Goal: Navigation & Orientation: Find specific page/section

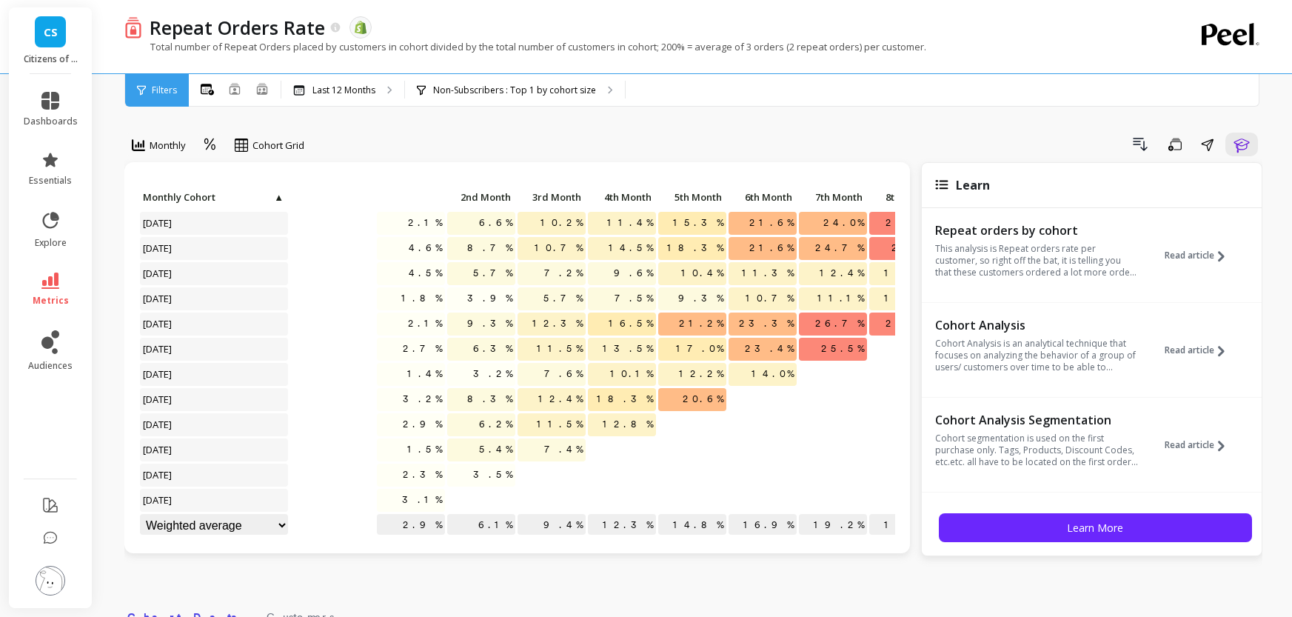
scroll to position [0, 328]
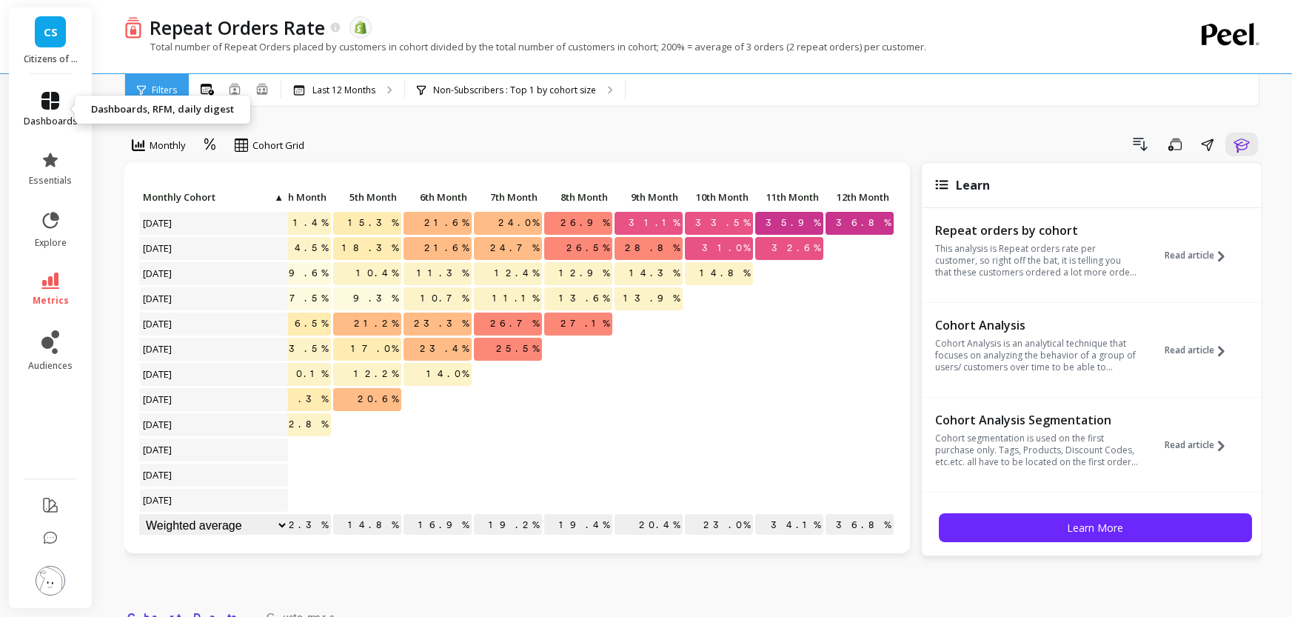
click at [45, 97] on icon at bounding box center [50, 101] width 18 height 18
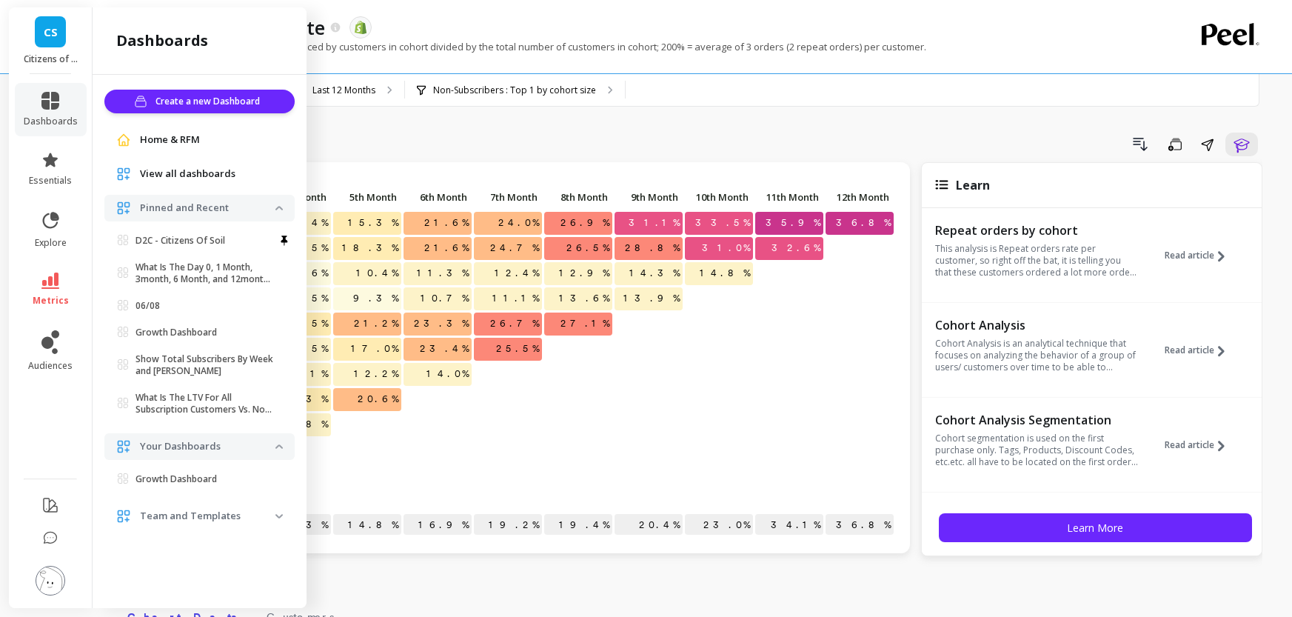
click at [195, 331] on p "Growth Dashboard" at bounding box center [176, 333] width 81 height 12
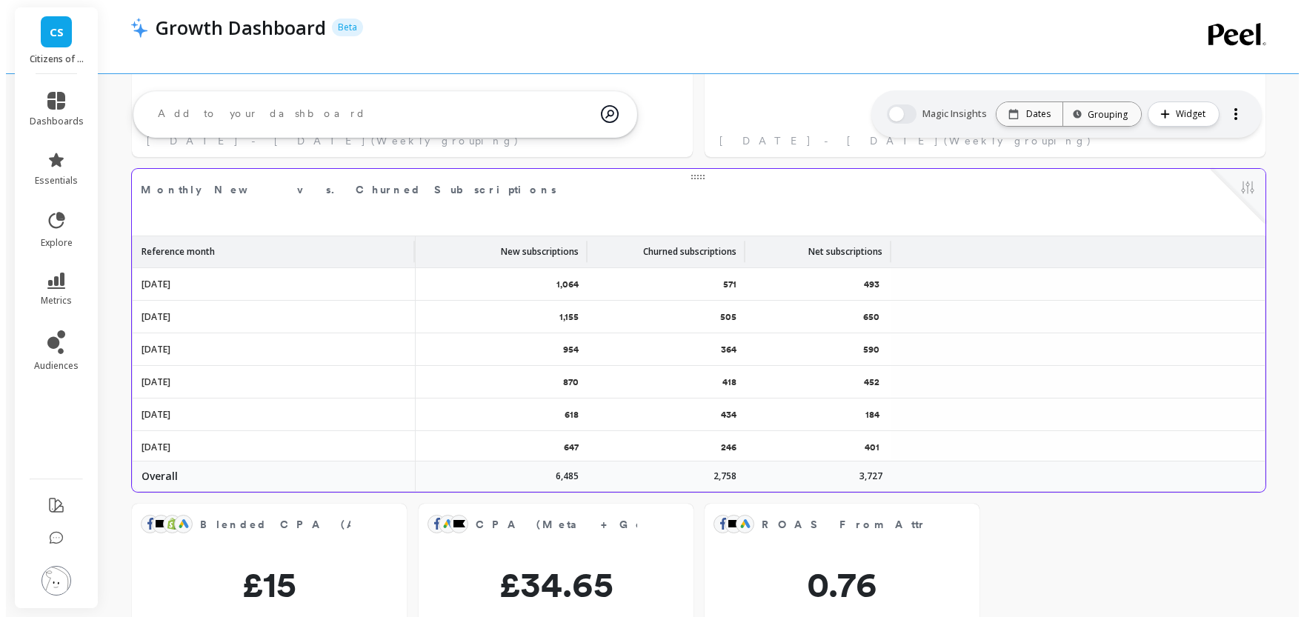
scroll to position [667, 0]
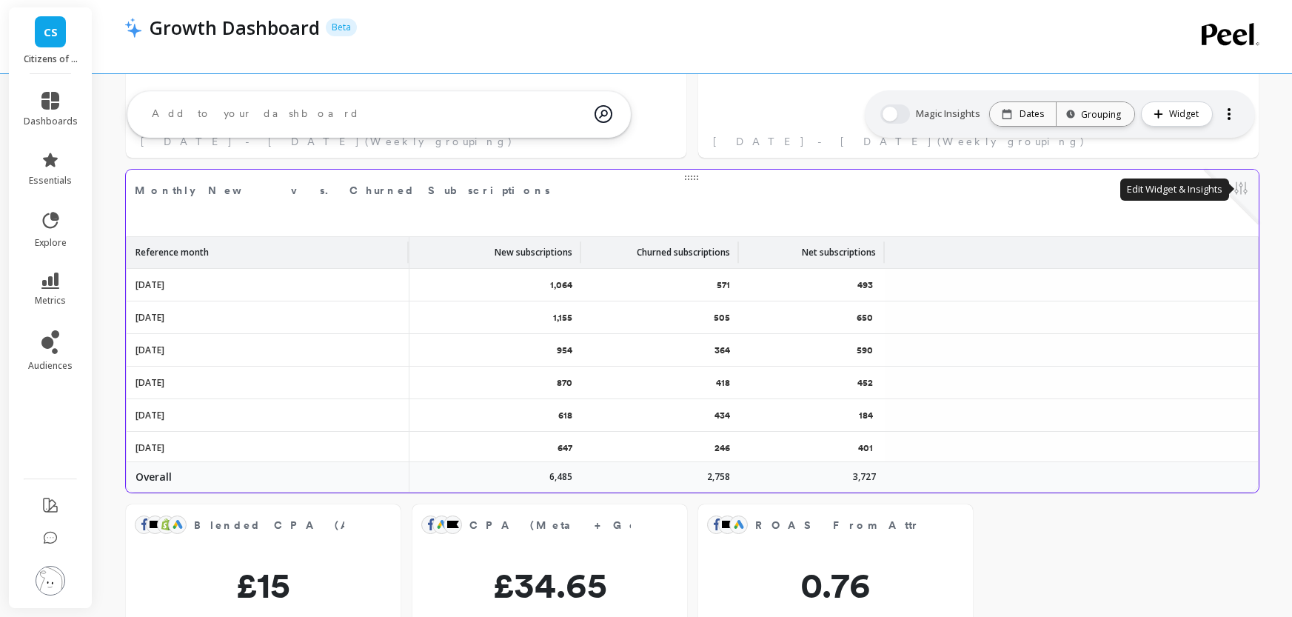
click at [1244, 192] on button at bounding box center [1241, 189] width 18 height 21
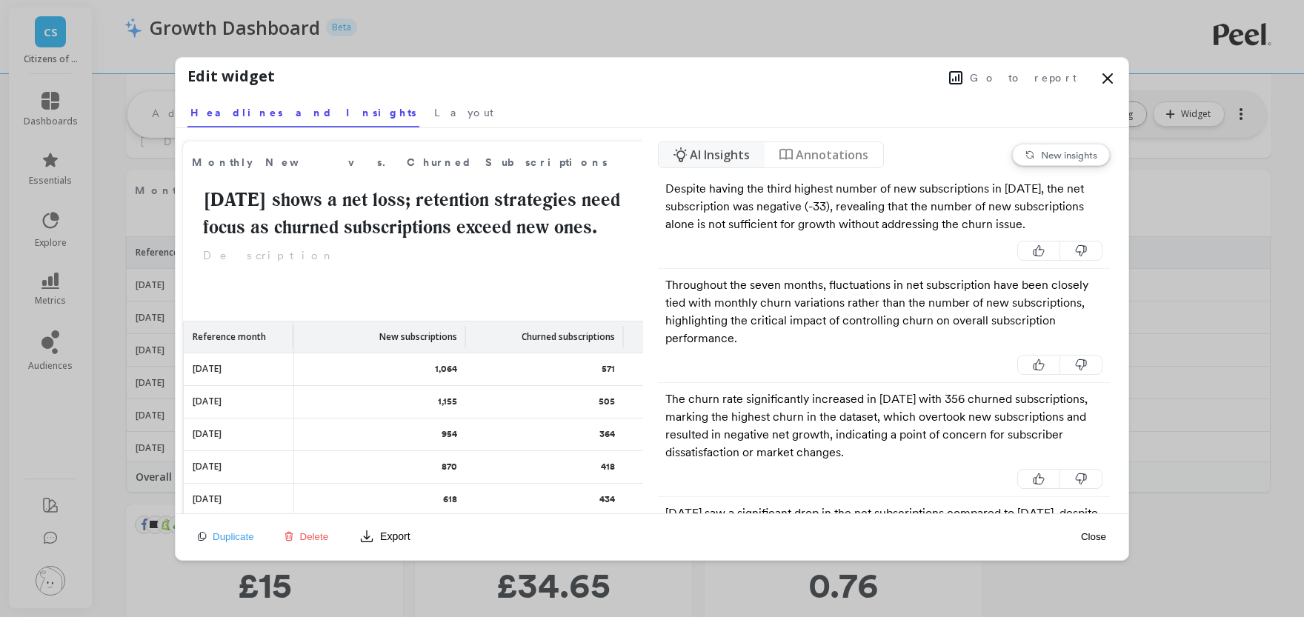
click at [1033, 81] on span "Go to report" at bounding box center [1023, 77] width 107 height 15
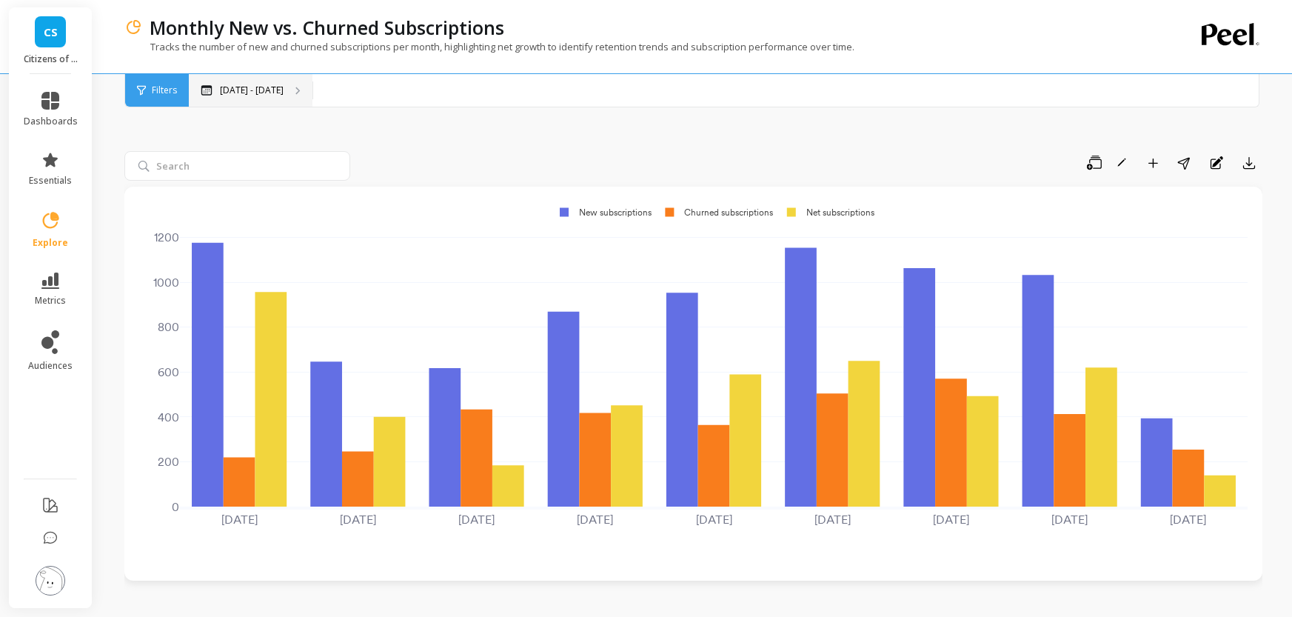
click at [276, 84] on div "[DATE] - [DATE]" at bounding box center [251, 90] width 124 height 33
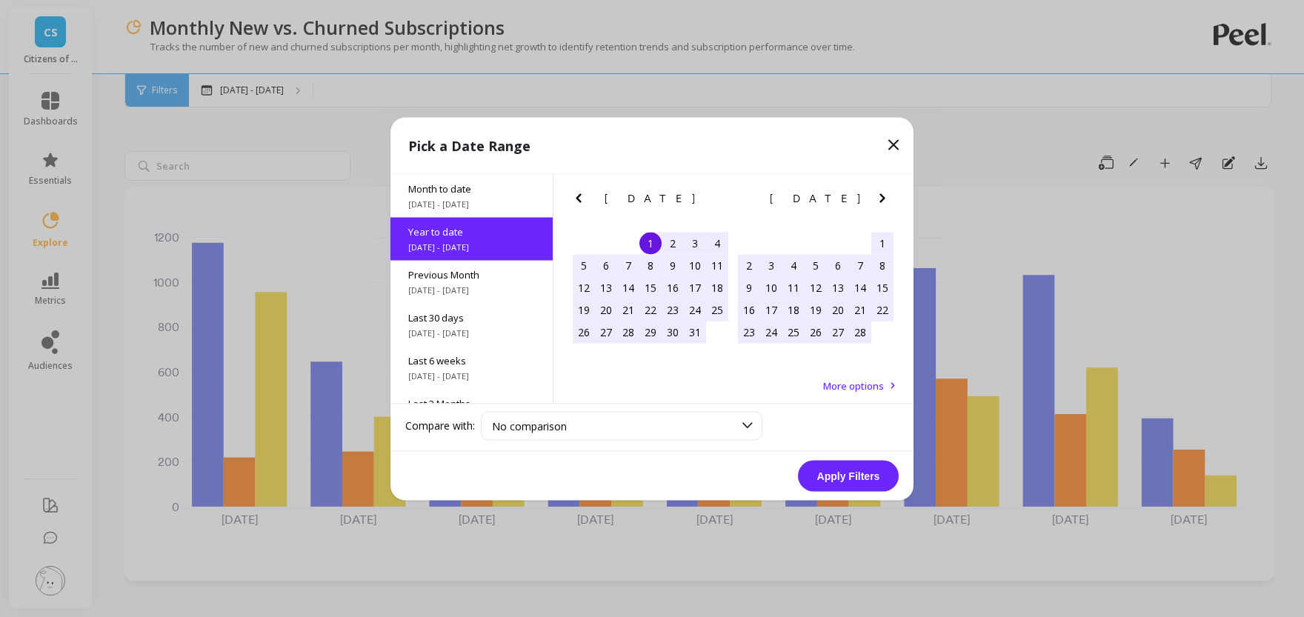
click at [473, 236] on span "Year to date" at bounding box center [471, 230] width 127 height 13
click at [841, 473] on button "Apply Filters" at bounding box center [848, 475] width 101 height 31
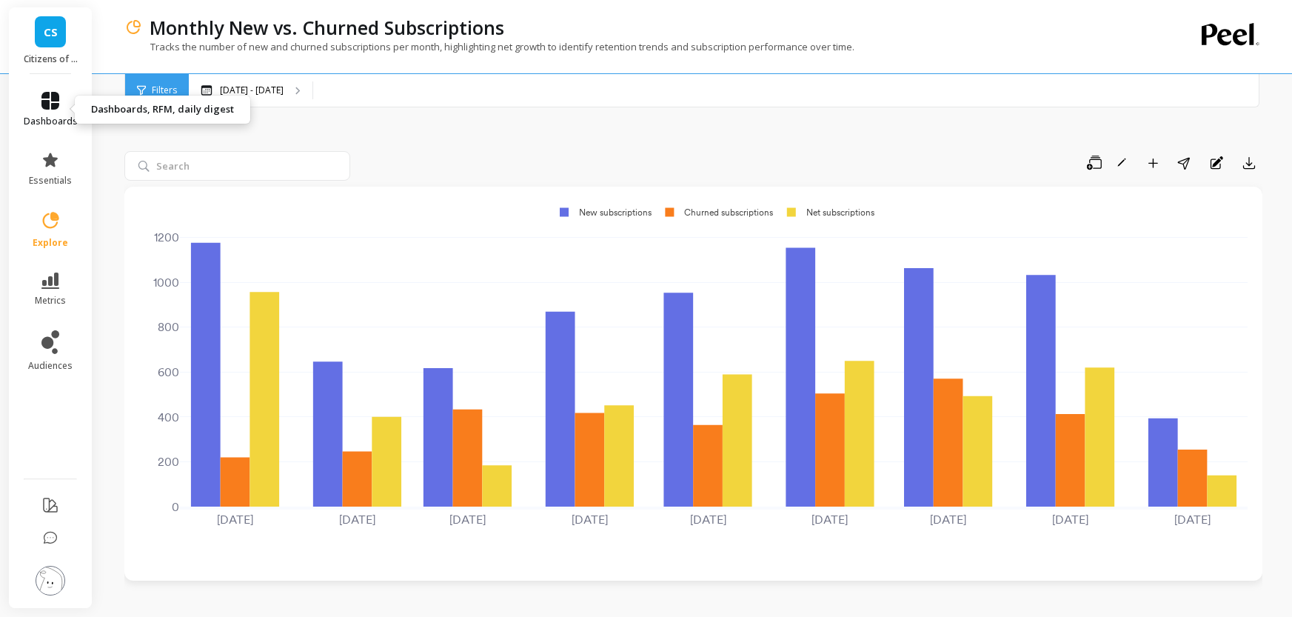
click at [57, 110] on link "dashboards" at bounding box center [51, 110] width 54 height 36
click at [1091, 166] on icon "button" at bounding box center [1094, 163] width 15 height 15
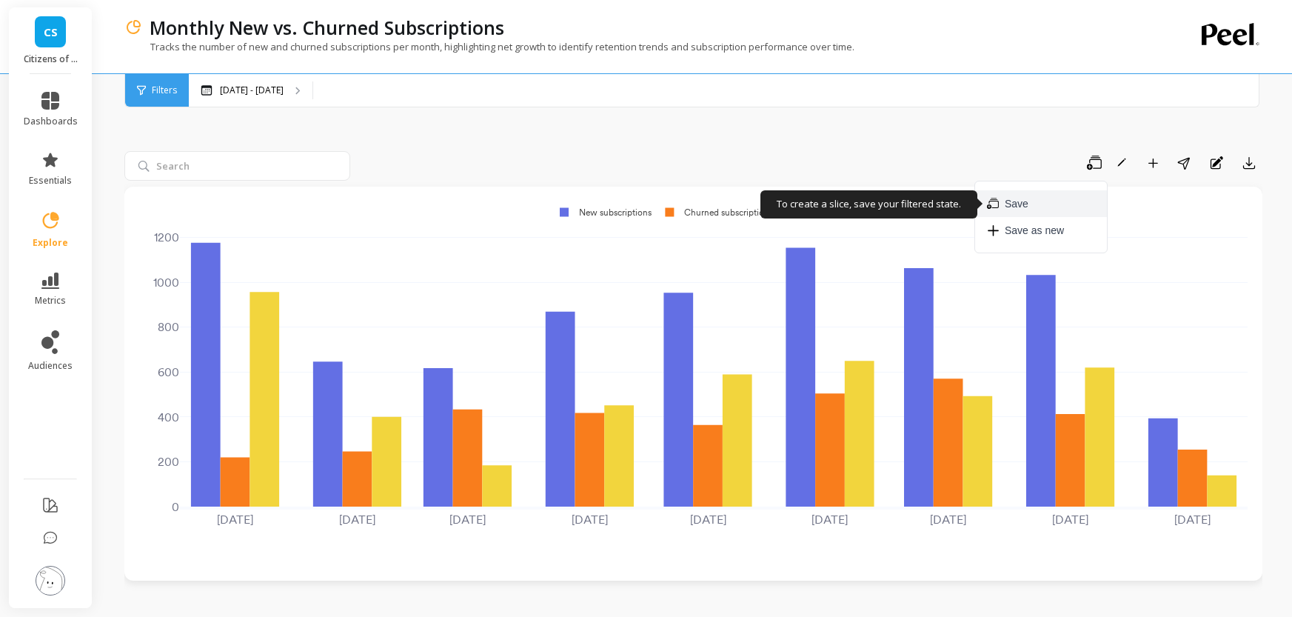
click at [1008, 198] on span "Save" at bounding box center [1017, 203] width 24 height 15
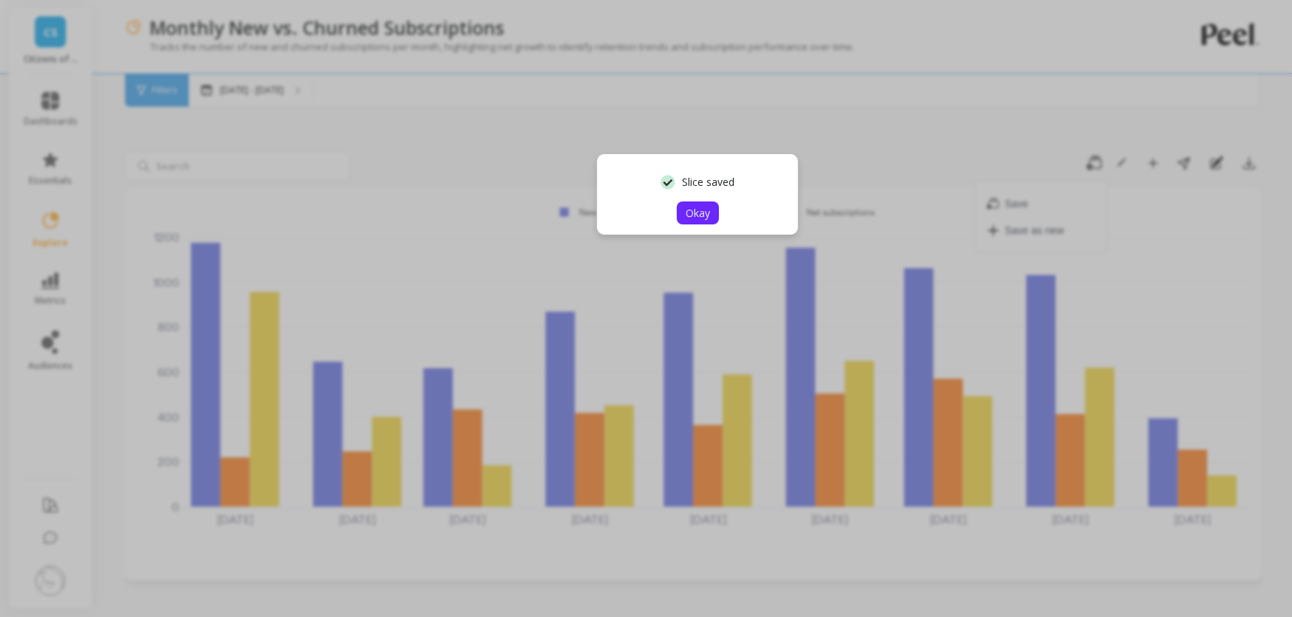
click at [687, 210] on span "Okay" at bounding box center [698, 213] width 24 height 14
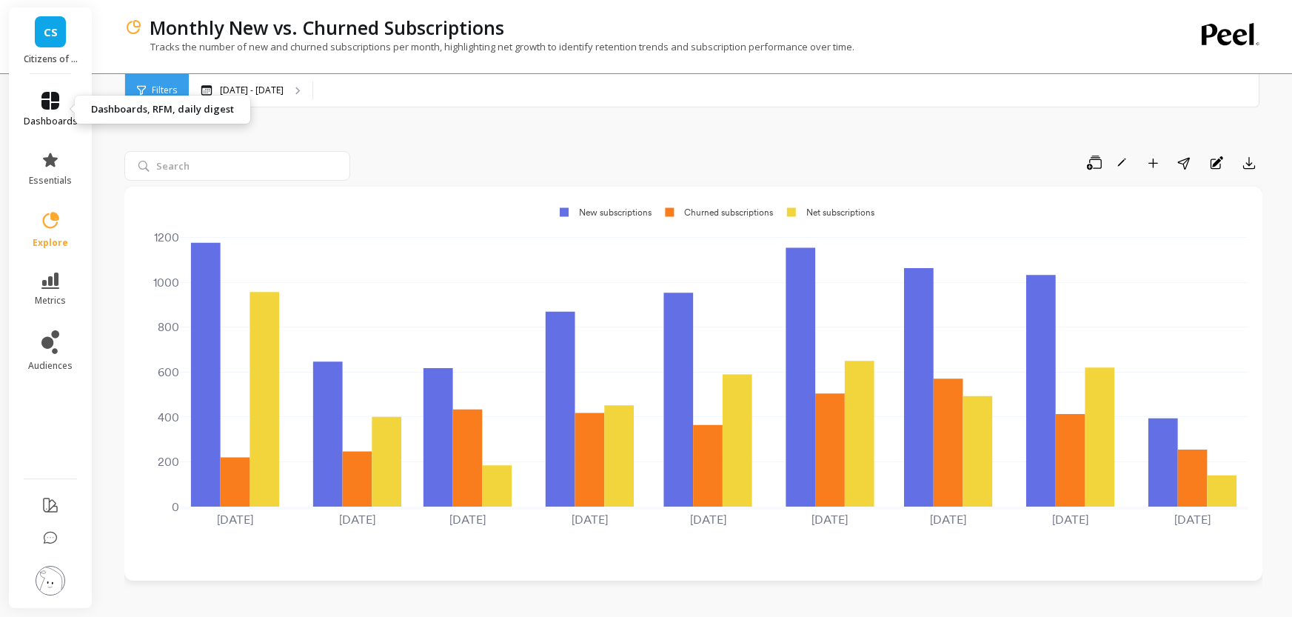
click at [40, 104] on link "dashboards" at bounding box center [51, 110] width 54 height 36
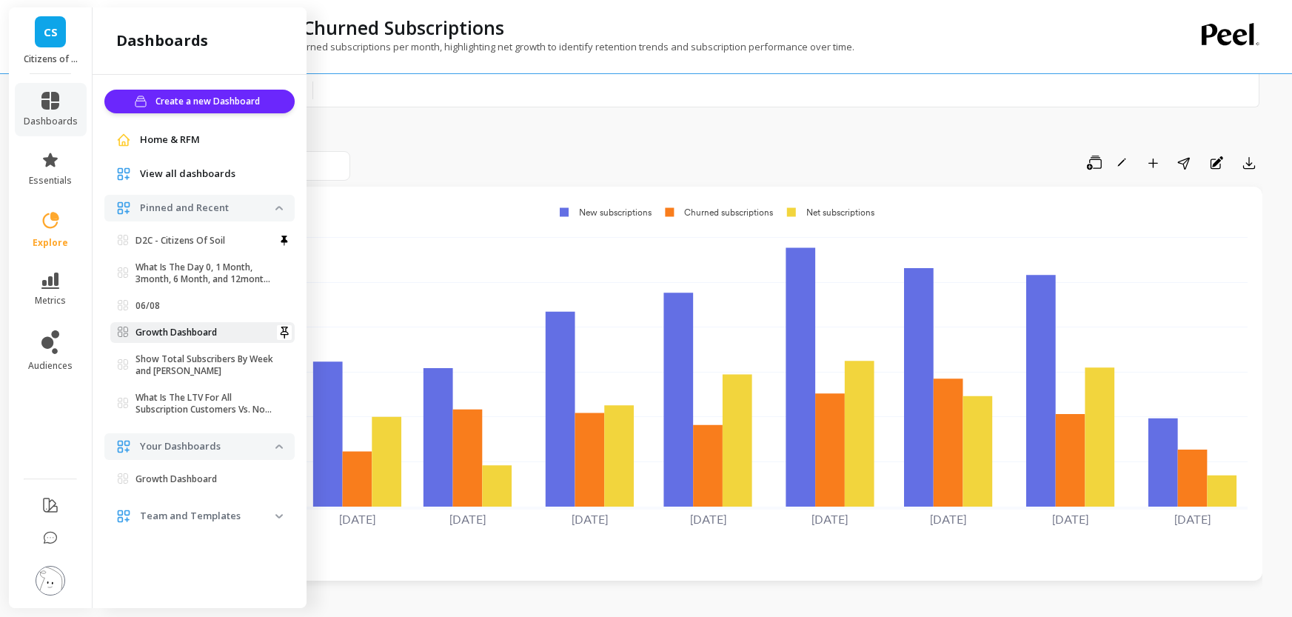
click at [190, 338] on link "Growth Dashboard" at bounding box center [202, 332] width 184 height 21
